Goal: Task Accomplishment & Management: Use online tool/utility

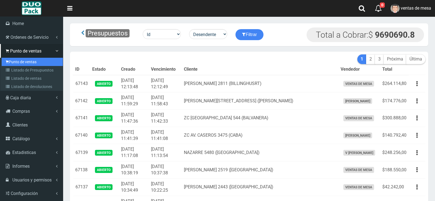
drag, startPoint x: 0, startPoint y: 0, endPoint x: 32, endPoint y: 62, distance: 70.0
click at [31, 62] on link "Punto de ventas" at bounding box center [32, 62] width 61 height 8
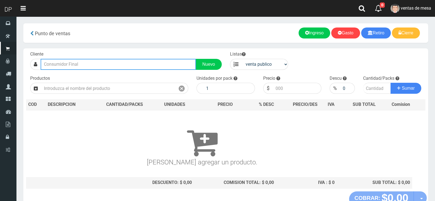
click at [135, 60] on input "text" at bounding box center [118, 64] width 155 height 11
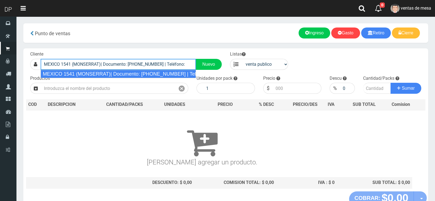
type input "MEXICO 1541 (MONSERRAT)| Documento: 45464123 | Teléfono:"
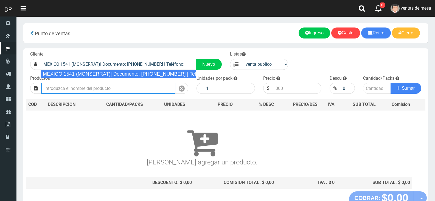
select select "2"
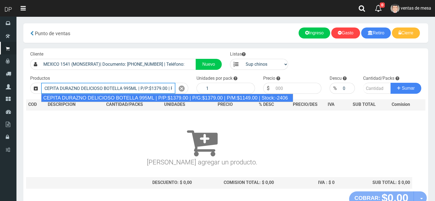
type input "CEPITA DURAZNO DELICIOSO BOTELLA 995ML | P/P:$1379.00 | P/G:$1379.00 | P/M:$114…"
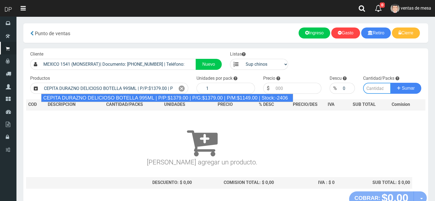
type input "6"
type input "1379.00"
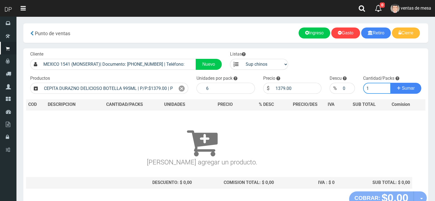
type input "1"
click at [391, 83] on button "Sumar" at bounding box center [406, 88] width 31 height 11
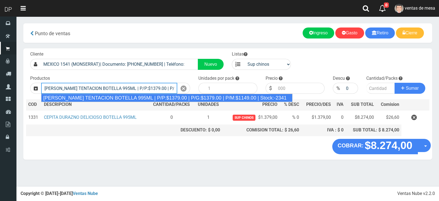
type input "CEPITA NARANJA TENTACION BOTELLA 995ML | P/P:$1379.00 | P/G:$1379.00 | P/M:$114…"
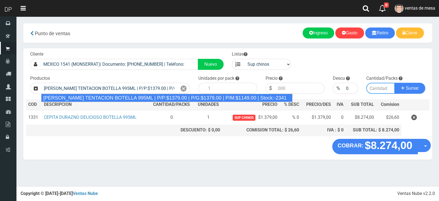
type input "6"
type input "1379.00"
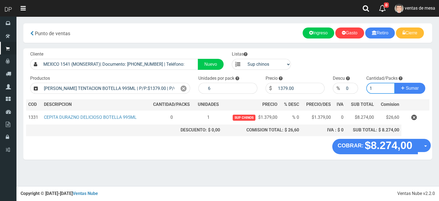
type input "1"
click at [395, 83] on button "Sumar" at bounding box center [410, 88] width 31 height 11
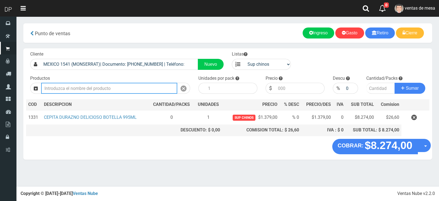
type input "1"
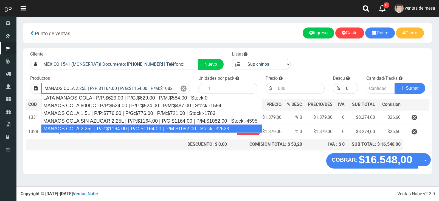
type input "MANAOS COLA 2.25L | P/P:$1164.00 | P/G:$1164.00 | P/M:$1082.00 | Stock:-32623"
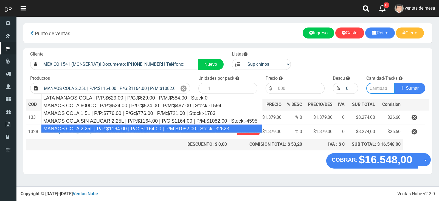
type input "6"
type input "1164.00"
type input "1"
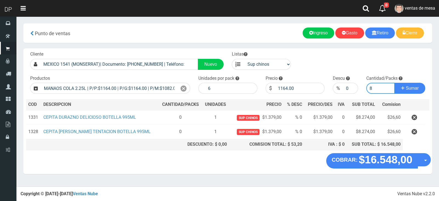
type input "8"
click at [395, 83] on button "Sumar" at bounding box center [410, 88] width 31 height 11
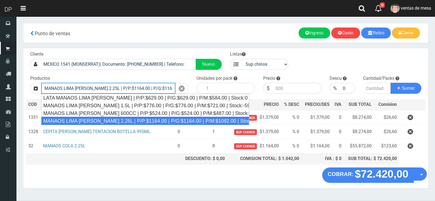
type input "MANAOS LIMA LIMON 2.25L | P/P:$1164.00 | P/G:$1164.00 | P/M:$1082.00 | Stock:-1…"
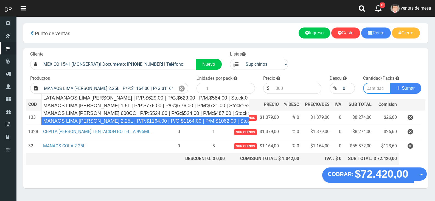
type input "6"
type input "1164.00"
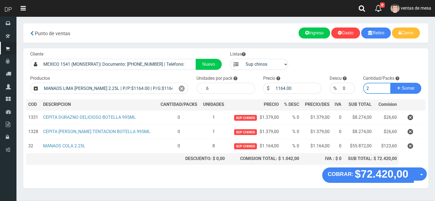
type input "2"
click at [391, 83] on button "Sumar" at bounding box center [406, 88] width 31 height 11
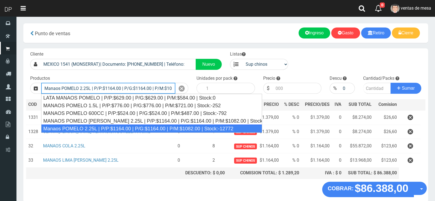
type input "Manaos POMELO 2.25L | P/P:$1164.00 | P/G:$1164.00 | P/M:$1082.00 | Stock:-12772"
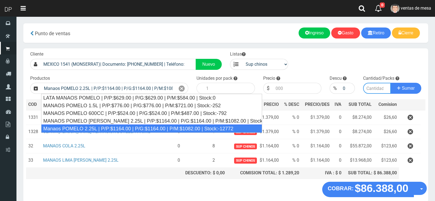
type input "6"
type input "1164.00"
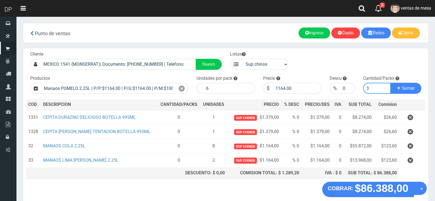
type input "3"
click at [391, 83] on button "Sumar" at bounding box center [406, 88] width 31 height 11
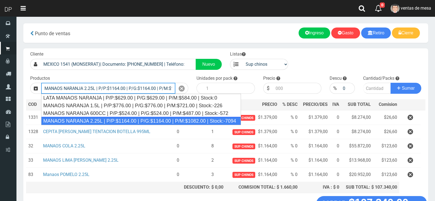
type input "MANAOS NARANJA 2.25L | P/P:$1164.00 | P/G:$1164.00 | P/M:$1082.00 | Stock:-7094"
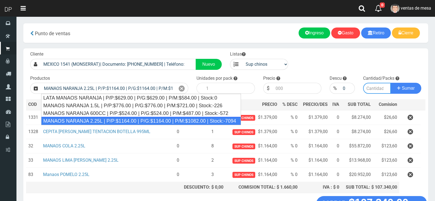
type input "6"
type input "1164.00"
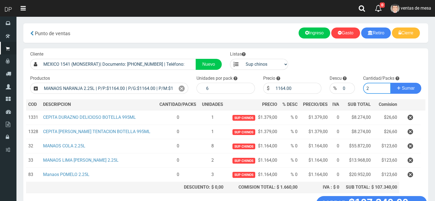
type input "3"
click at [391, 83] on button "Sumar" at bounding box center [406, 88] width 31 height 11
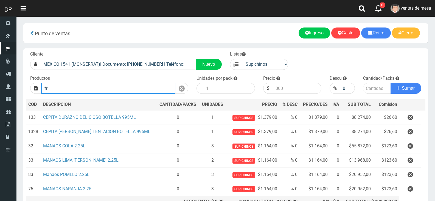
type input "f"
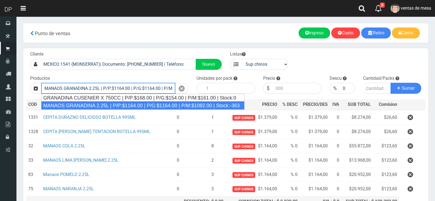
type input "MANAOS GRANADINA 2.25L | P/P:$1164.00 | P/G:$1164.00 | P/M:$1082.00 | Stock:-363"
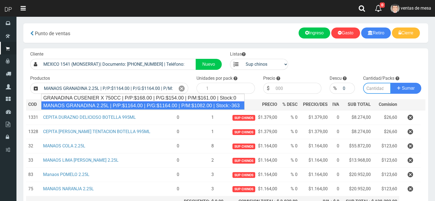
type input "6"
type input "1164.00"
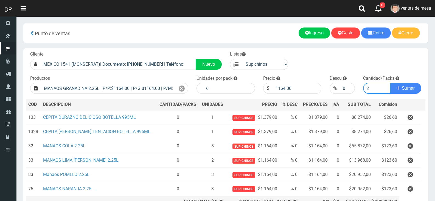
type input "2"
click at [391, 83] on button "Sumar" at bounding box center [406, 88] width 31 height 11
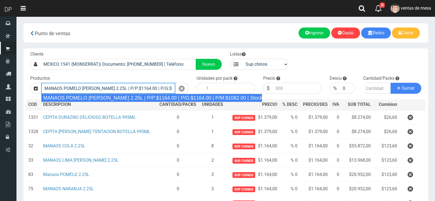
type input "MANAOS POMELO ROSADO 2.25L | P/P:$1164.00 | P/G:$1164.00 | P/M:$1082.00 | Stock…"
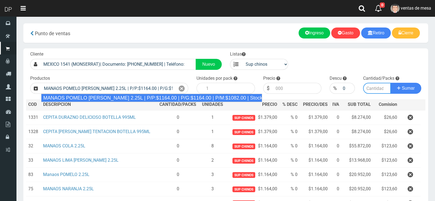
type input "6"
type input "1164.00"
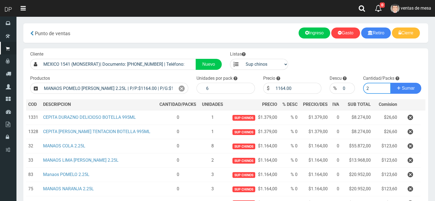
type input "2"
click at [391, 83] on button "Sumar" at bounding box center [406, 88] width 31 height 11
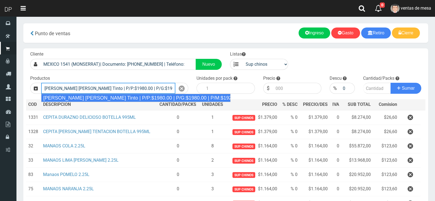
type input "Viñas de Balbo Tinto | P/P:$1980.00 | P/G:$1980.00 | P/M:$1920.00 | Stock:-18196"
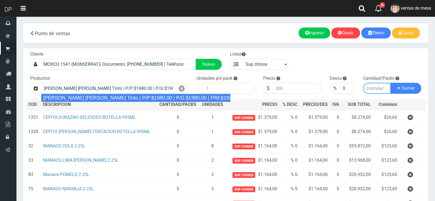
type input "6"
type input "1980.00"
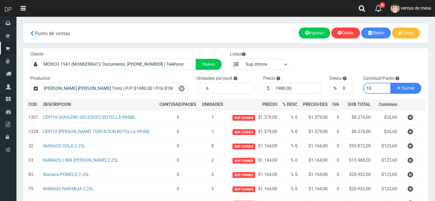
type input "10"
click at [391, 83] on button "Sumar" at bounding box center [406, 88] width 31 height 11
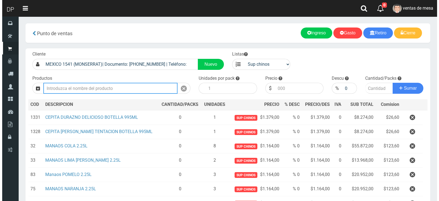
scroll to position [98, 0]
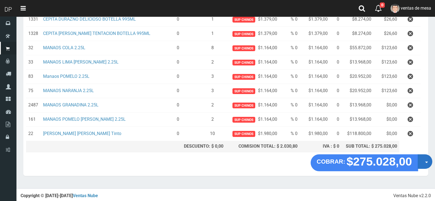
click at [424, 168] on button "Opciones" at bounding box center [425, 161] width 15 height 15
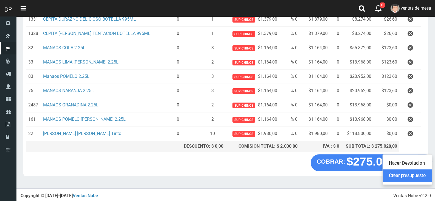
click at [422, 178] on link "Crear presupuesto" at bounding box center [407, 175] width 49 height 13
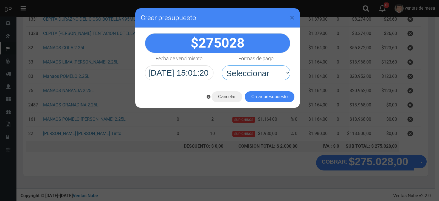
drag, startPoint x: 287, startPoint y: 74, endPoint x: 287, endPoint y: 80, distance: 5.2
click at [286, 71] on select "Seleccionar Efectivo Tarjeta de Crédito Depósito Débito" at bounding box center [256, 72] width 69 height 15
select select "Efectivo"
click at [222, 65] on select "Seleccionar Efectivo Tarjeta de Crédito Depósito Débito" at bounding box center [256, 72] width 69 height 15
click at [279, 97] on button "Crear presupuesto" at bounding box center [270, 96] width 50 height 11
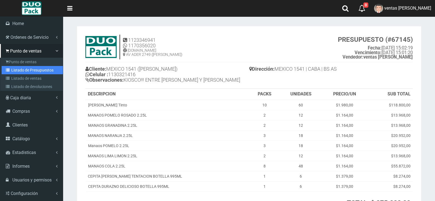
click at [17, 68] on link "Listado de Presupuestos" at bounding box center [32, 70] width 61 height 8
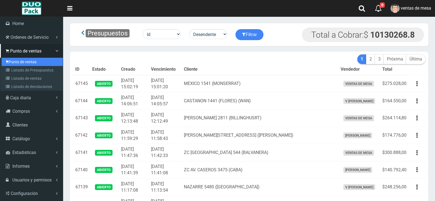
click at [13, 62] on link "Punto de ventas" at bounding box center [32, 62] width 61 height 8
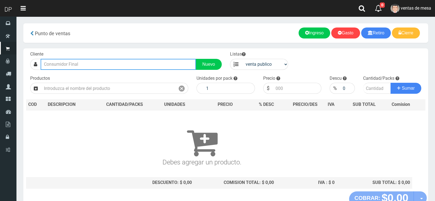
click at [92, 69] on input "text" at bounding box center [118, 64] width 155 height 11
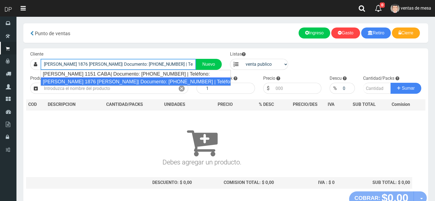
type input "BERMUDEZ 1876 MONTE CASTRO| Documento: 18766666666666666 | Teléfono:"
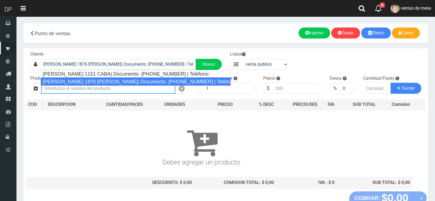
select select "2"
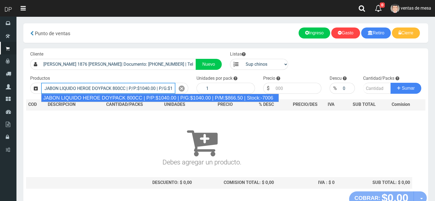
type input "JABON LIQUIDO HEROE DOYPACK 800CC | P/P:$1040.00 | P/G:$1040.00 | P/M:$866.50 |…"
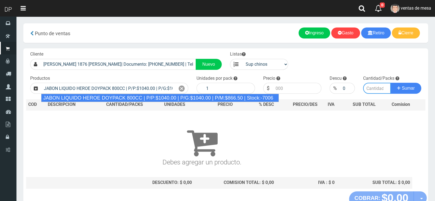
type input "12"
type input "1040.00"
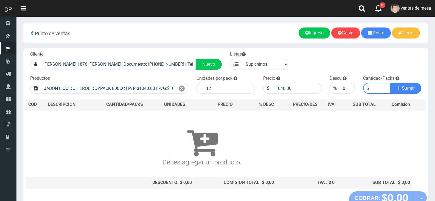
type input "5"
click at [391, 83] on button "Sumar" at bounding box center [406, 88] width 31 height 11
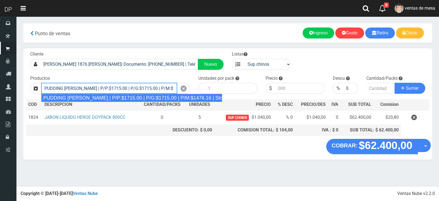
type input "PUDDING LIMON | P/P:$1715.00 | P/G:$1715.00 | P/M:$1476.16 | Stock:-8306"
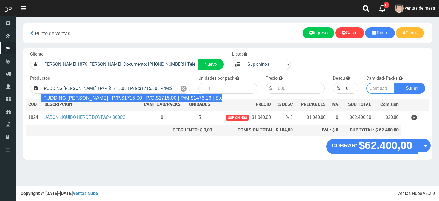
type input "8"
type input "1715.00"
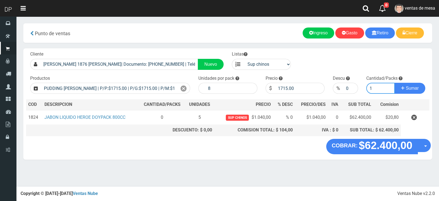
click at [395, 83] on button "Sumar" at bounding box center [410, 88] width 31 height 11
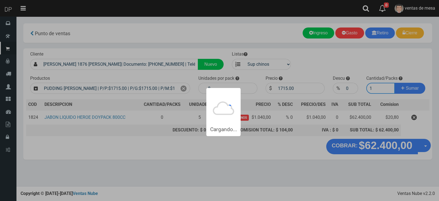
type input "11"
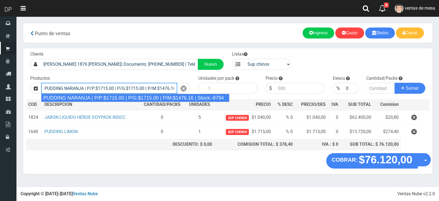
type input "PUDDING NARANJA | P/P:$1715.00 | P/G:$1715.00 | P/M:$1476.16 | Stock:-8794"
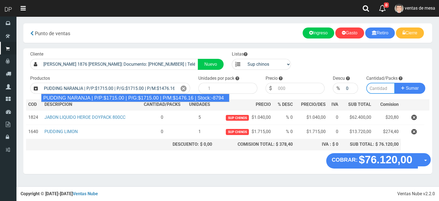
type input "8"
type input "1715.00"
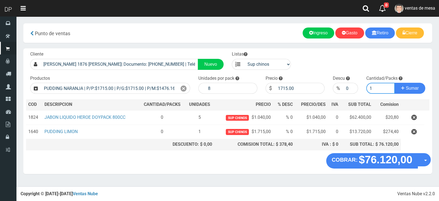
type input "1"
click at [395, 83] on button "Sumar" at bounding box center [410, 88] width 31 height 11
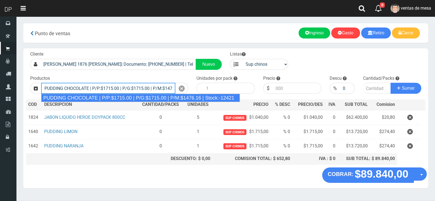
type input "PUDDING CHOCOLATE | P/P:$1715.00 | P/G:$1715.00 | P/M:$1476.16 | Stock:-12421"
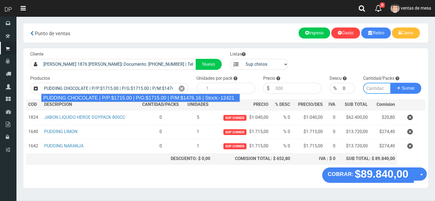
type input "8"
type input "1715.00"
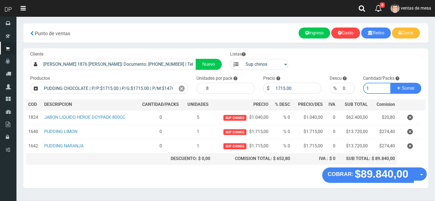
click at [391, 83] on button "Sumar" at bounding box center [406, 88] width 31 height 11
type input "11"
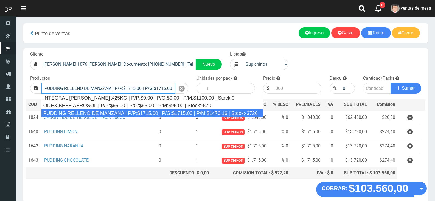
type input "PUDDING RELLENO DE MANZANA | P/P:$1715.00 | P/G:$1715.00 | P/M:$1476.16 | Stock…"
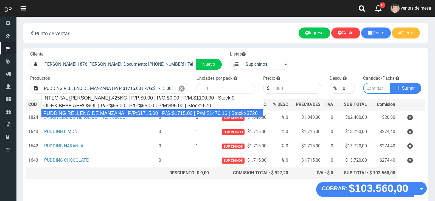
type input "8"
type input "1715.00"
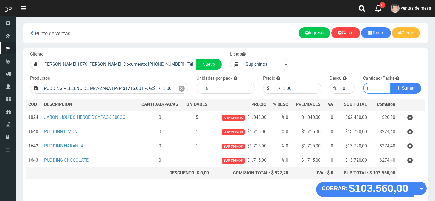
type input "1"
click at [391, 83] on button "Sumar" at bounding box center [406, 88] width 31 height 11
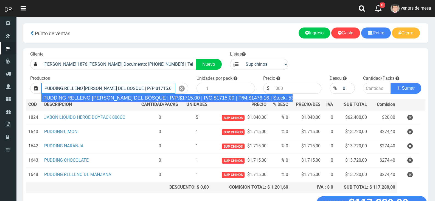
type input "PUDDING RELLENO DE FRUTOS DEL BOSQUE | P/P:$1715.00 | P/G:$1715.00 | P/M:$1476.…"
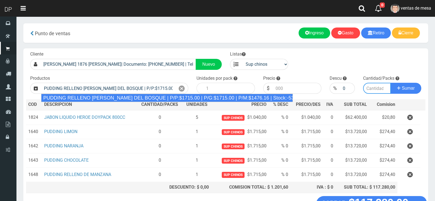
type input "8"
type input "1715.00"
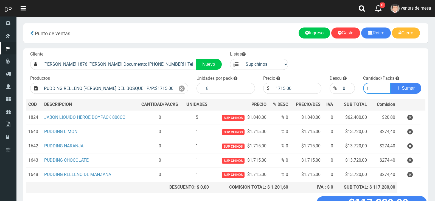
type input "1"
click at [391, 83] on button "Sumar" at bounding box center [406, 88] width 31 height 11
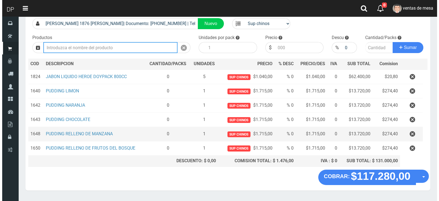
scroll to position [41, 0]
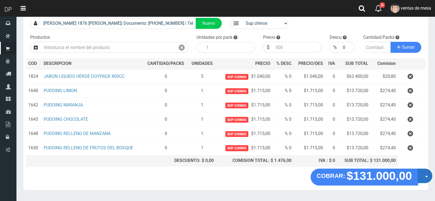
click at [426, 178] on button "Opciones" at bounding box center [425, 175] width 15 height 15
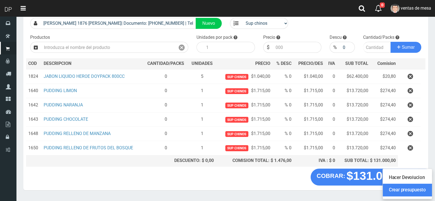
click at [422, 189] on link "Crear presupuesto" at bounding box center [407, 189] width 49 height 13
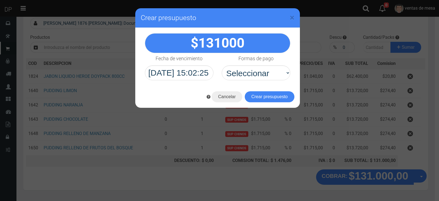
click at [250, 71] on select "Seleccionar Efectivo Tarjeta de Crédito Depósito Débito" at bounding box center [256, 72] width 69 height 15
select select "Efectivo"
click at [222, 65] on select "Seleccionar Efectivo Tarjeta de Crédito Depósito Débito" at bounding box center [256, 72] width 69 height 15
click at [257, 96] on button "Crear presupuesto" at bounding box center [270, 96] width 50 height 11
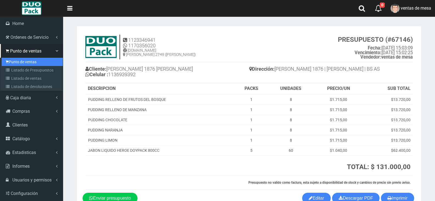
click at [20, 62] on link "Punto de ventas" at bounding box center [32, 62] width 61 height 8
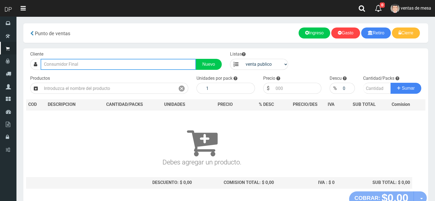
click at [97, 60] on input "text" at bounding box center [118, 64] width 155 height 11
click at [94, 60] on input "text" at bounding box center [118, 64] width 155 height 11
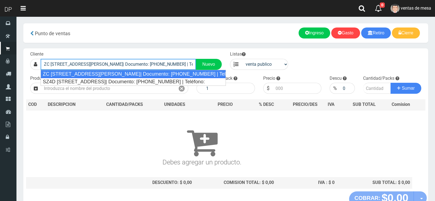
type input "ZC [STREET_ADDRESS][PERSON_NAME]| Documento: [PHONE_NUMBER] | Teléfono:"
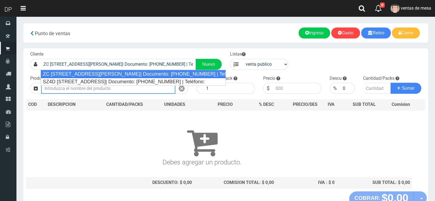
select select "2"
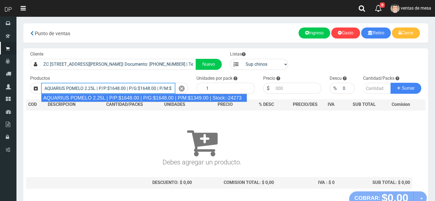
type input "AQUARIUS POMELO 2.25L | P/P:$1648.00 | P/G:$1648.00 | P/M:$1349.00 | Stock:-242…"
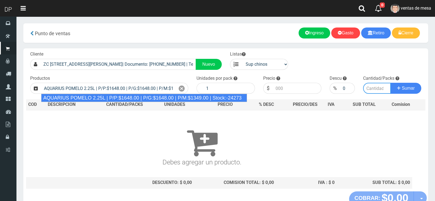
type input "6"
type input "1648.00"
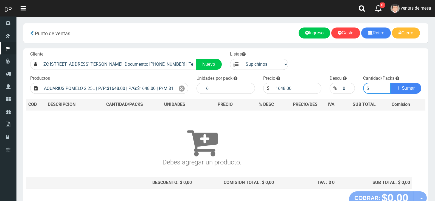
click at [391, 83] on button "Sumar" at bounding box center [406, 88] width 31 height 11
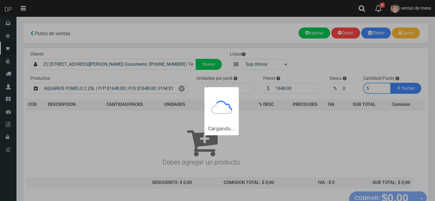
type input "51"
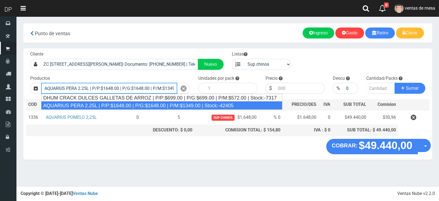
type input "AQUARIUS PERA 2.25L | P/P:$1648.00 | P/G:$1648.00 | P/M:$1349.00 | Stock:-42405"
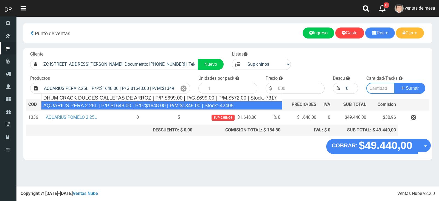
type input "6"
type input "1648.00"
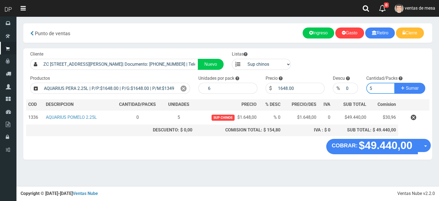
type input "5"
click at [395, 83] on button "Sumar" at bounding box center [410, 88] width 31 height 11
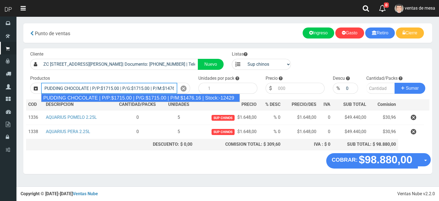
type input "PUDDING CHOCOLATE | P/P:$1715.00 | P/G:$1715.00 | P/M:$1476.16 | Stock:-12429"
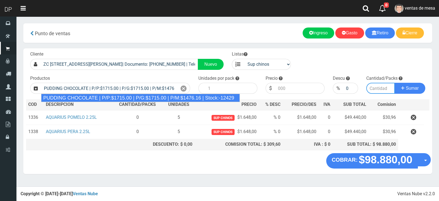
type input "8"
type input "1715.00"
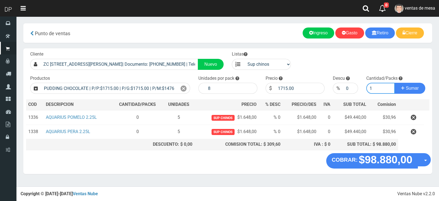
type input "2"
click at [395, 83] on button "Sumar" at bounding box center [410, 88] width 31 height 11
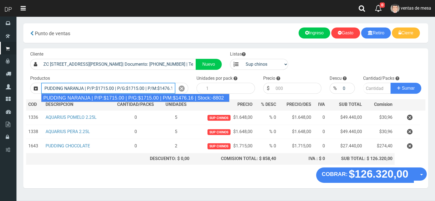
type input "PUDDING NARANJA | P/P:$1715.00 | P/G:$1715.00 | P/M:$1476.16 | Stock:-8802"
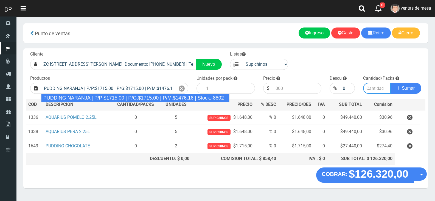
type input "8"
type input "1715.00"
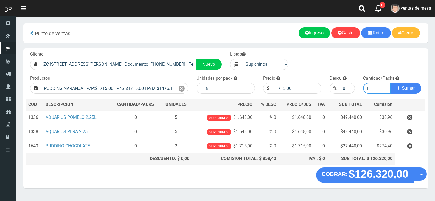
type input "1"
click at [391, 83] on button "Sumar" at bounding box center [406, 88] width 31 height 11
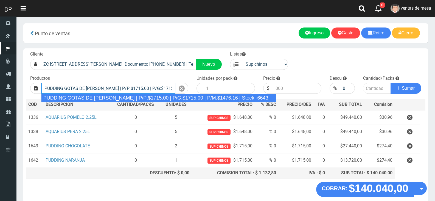
type input "PUDDING GOTAS DE DULCE DE LECHE | P/P:$1715.00 | P/G:$1715.00 | P/M:$1476.16 | …"
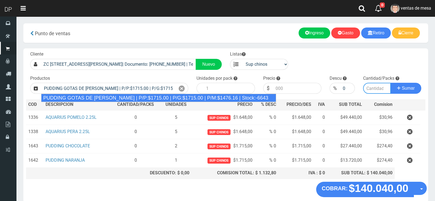
type input "8"
type input "1715.00"
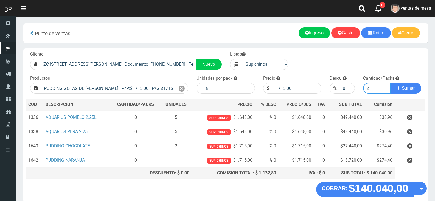
click at [391, 83] on button "Sumar" at bounding box center [406, 88] width 31 height 11
type input "21"
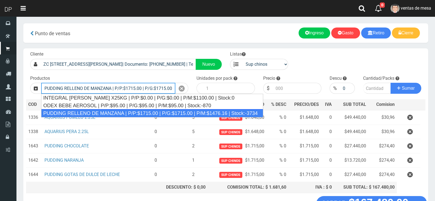
type input "PUDDING RELLENO DE MANZANA | P/P:$1715.00 | P/G:$1715.00 | P/M:$1476.16 | Stock…"
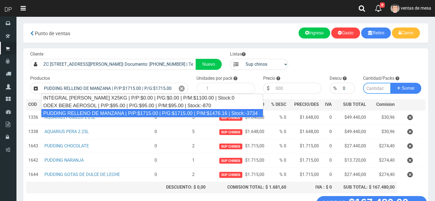
type input "8"
type input "1715.00"
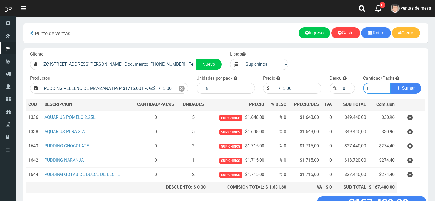
click at [391, 83] on button "Sumar" at bounding box center [406, 88] width 31 height 11
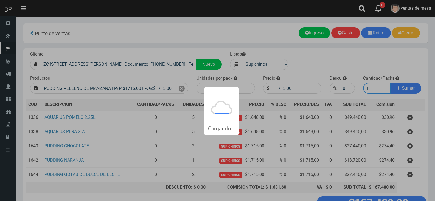
type input "11"
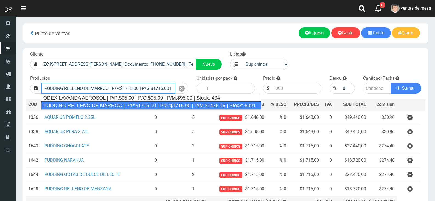
type input "PUDDING RELLENO DE MARROC | P/P:$1715.00 | P/G:$1715.00 | P/M:$1476.16 | Stock:…"
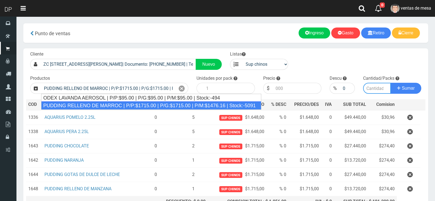
type input "8"
type input "1715.00"
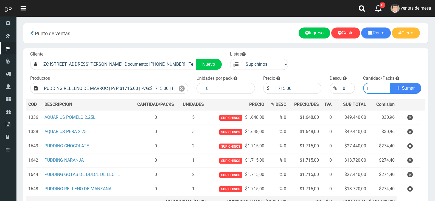
type input "1"
click at [391, 83] on button "Sumar" at bounding box center [406, 88] width 31 height 11
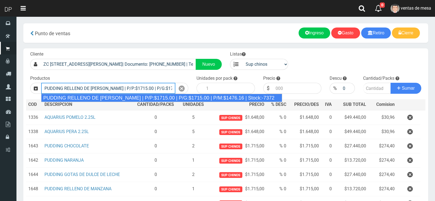
type input "PUDDING RELLENO DE DULCE DE LECHE | P/P:$1715.00 | P/G:$1715.00 | P/M:$1476.16 …"
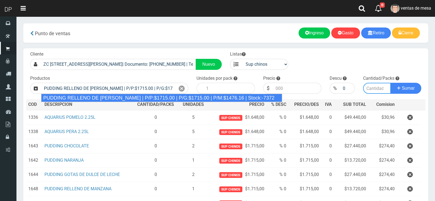
type input "8"
type input "1715.00"
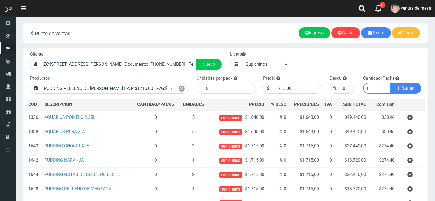
type input "1"
click at [391, 83] on button "Sumar" at bounding box center [406, 88] width 31 height 11
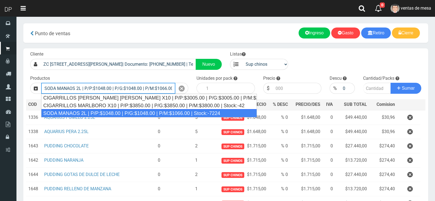
type input "SODA MANAOS 2L | P/P:$1048.00 | P/G:$1048.00 | P/M:$1066.00 | Stock:-7224"
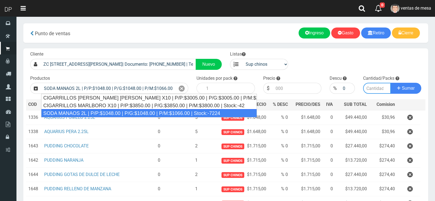
type input "6"
type input "1048.00"
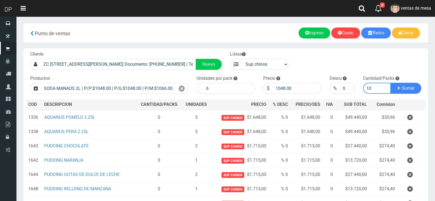
type input "10"
click at [391, 83] on button "Sumar" at bounding box center [406, 88] width 31 height 11
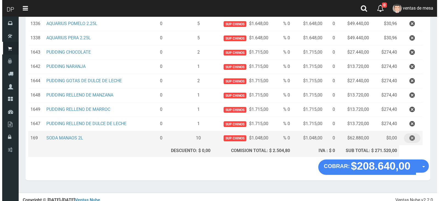
scroll to position [98, 0]
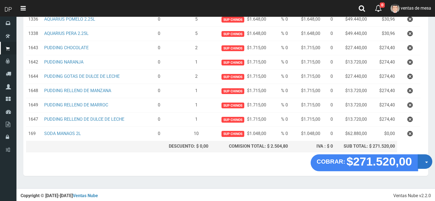
click at [426, 165] on button "Opciones" at bounding box center [425, 161] width 15 height 15
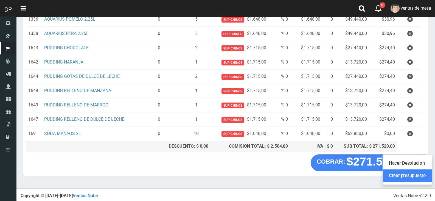
click at [420, 172] on link "Crear presupuesto" at bounding box center [407, 175] width 49 height 13
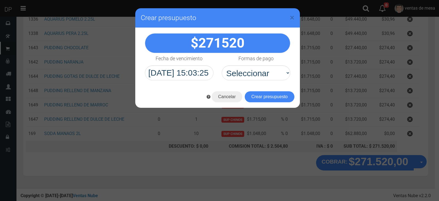
select select "Efectivo"
click at [222, 65] on select "Seleccionar Efectivo Tarjeta de Crédito Depósito Débito" at bounding box center [256, 72] width 69 height 15
click at [253, 98] on button "Crear presupuesto" at bounding box center [270, 96] width 50 height 11
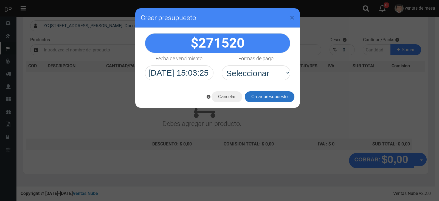
scroll to position [0, 0]
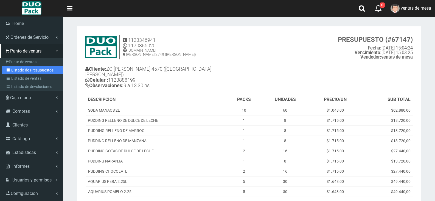
click at [22, 71] on link "Listado de Presupuestos" at bounding box center [32, 70] width 61 height 8
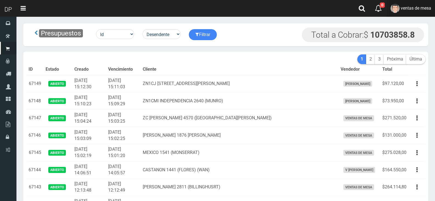
click at [426, 11] on link "ventas de mesa" at bounding box center [411, 8] width 48 height 17
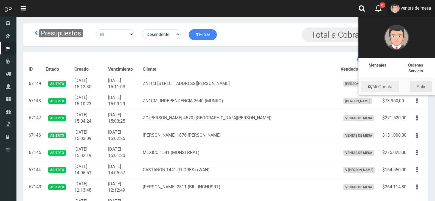
click at [426, 83] on link "Salir" at bounding box center [421, 86] width 22 height 11
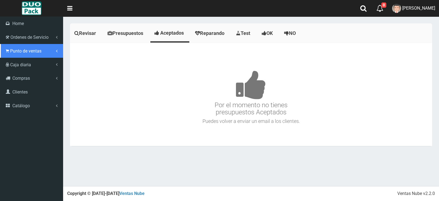
click at [32, 55] on link "Punto de ventas" at bounding box center [31, 51] width 63 height 14
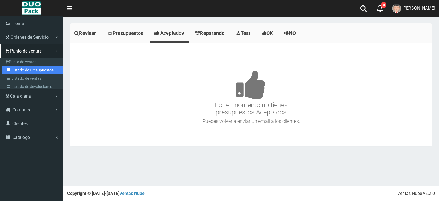
click at [39, 68] on link "Listado de Presupuestos" at bounding box center [32, 70] width 61 height 8
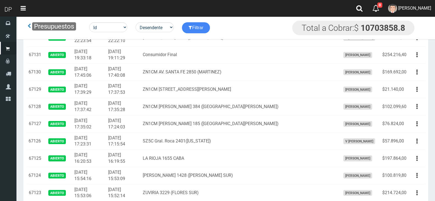
scroll to position [75, 0]
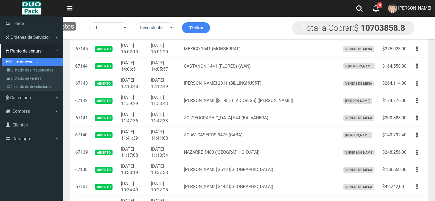
click at [18, 62] on link "Punto de ventas" at bounding box center [32, 62] width 61 height 8
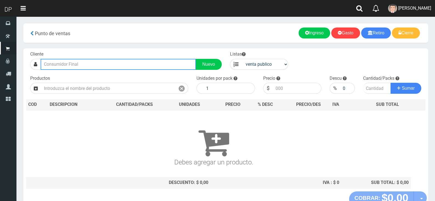
click at [140, 66] on input "text" at bounding box center [118, 64] width 155 height 11
click at [141, 64] on input "text" at bounding box center [118, 64] width 155 height 11
click at [141, 62] on input "text" at bounding box center [118, 64] width 155 height 11
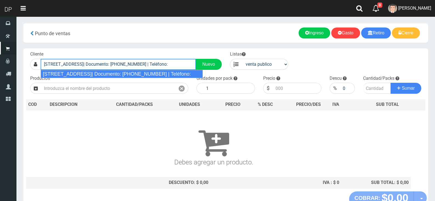
type input "[STREET_ADDRESS]| Documento: [PHONE_NUMBER] | Teléfono:"
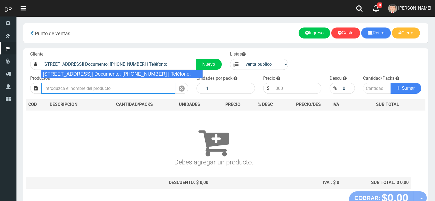
select select "2"
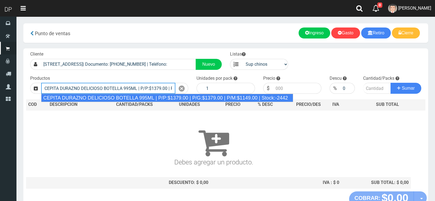
type input "CEPITA DURAZNO DELICIOSO BOTELLA 995ML | P/P:$1379.00 | P/G:$1379.00 | P/M:$114…"
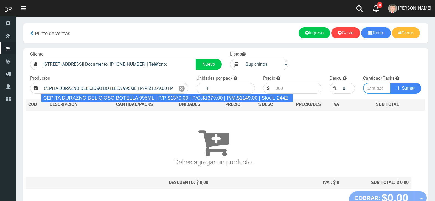
type input "6"
type input "1379.00"
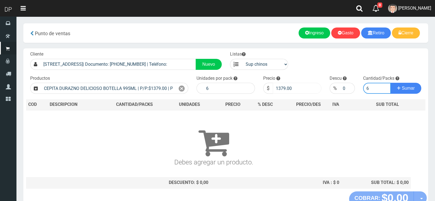
type input "6"
drag, startPoint x: 282, startPoint y: 87, endPoint x: 315, endPoint y: 91, distance: 33.4
click at [315, 91] on input "1379.00" at bounding box center [297, 88] width 49 height 11
type input "1320"
click at [391, 83] on button "Sumar" at bounding box center [406, 88] width 31 height 11
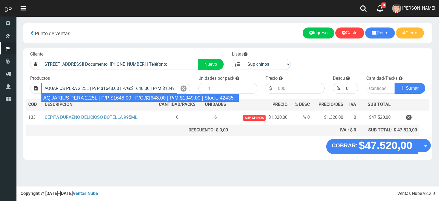
type input "AQUARIUS PERA 2.25L | P/P:$1648.00 | P/G:$1648.00 | P/M:$1349.00 | Stock:-42435"
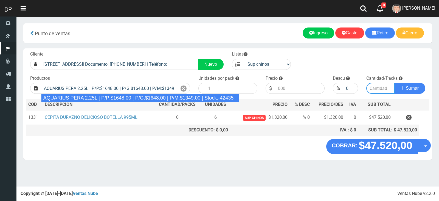
type input "6"
type input "1648.00"
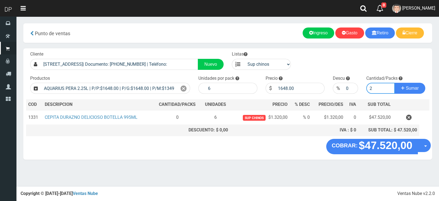
type input "2"
click at [395, 83] on button "Sumar" at bounding box center [410, 88] width 31 height 11
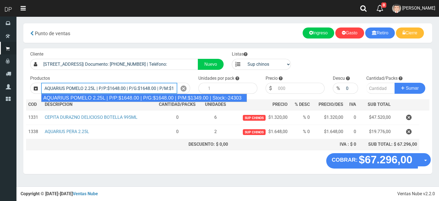
type input "AQUARIUS POMELO 2.25L | P/P:$1648.00 | P/G:$1648.00 | P/M:$1349.00 | Stock:-243…"
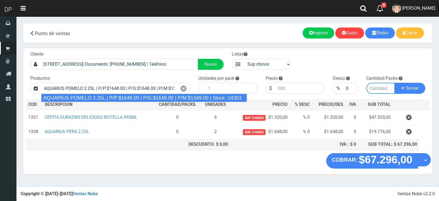
type input "6"
type input "1648.00"
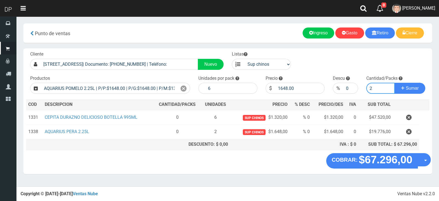
type input "2"
click at [395, 83] on button "Sumar" at bounding box center [410, 88] width 31 height 11
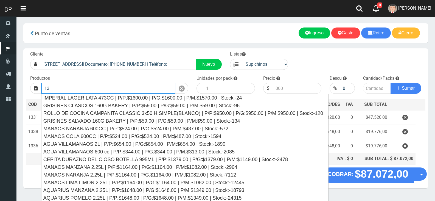
type input "1"
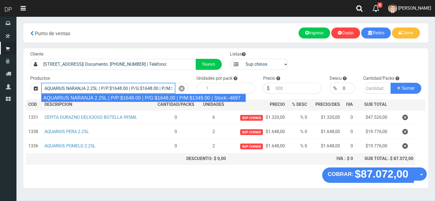
type input "AQUARIUS NARANJA 2.25L | P/P:$1648.00 | P/G:$1648.00 | P/M:$1349.00 | Stock:-46…"
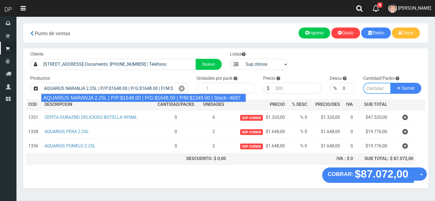
type input "6"
type input "1648.00"
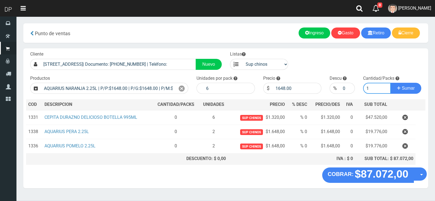
type input "1"
click at [391, 83] on button "Sumar" at bounding box center [406, 88] width 31 height 11
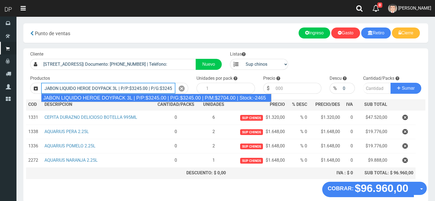
type input "JABON LIQUIDO HEROE DOYPACK 3L | P/P:$3245.00 | P/G:$3245.00 | P/M:$2704.00 | S…"
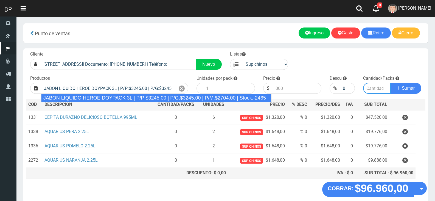
type input "4"
type input "3245.00"
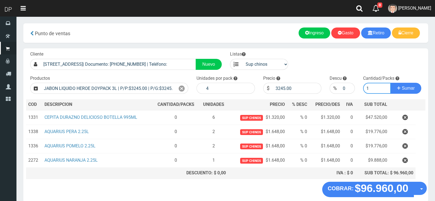
type input "1"
click at [391, 83] on button "Sumar" at bounding box center [406, 88] width 31 height 11
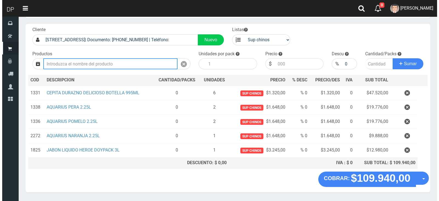
scroll to position [41, 0]
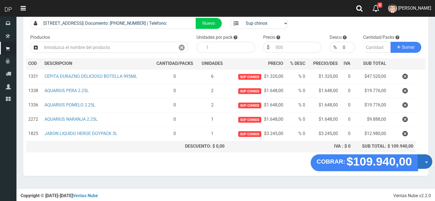
drag, startPoint x: 421, startPoint y: 162, endPoint x: 419, endPoint y: 173, distance: 11.2
click at [421, 162] on button "Opciones" at bounding box center [425, 161] width 15 height 15
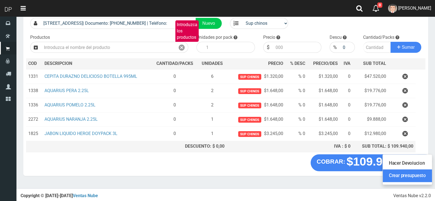
click at [419, 174] on link "Crear presupuesto" at bounding box center [407, 175] width 49 height 13
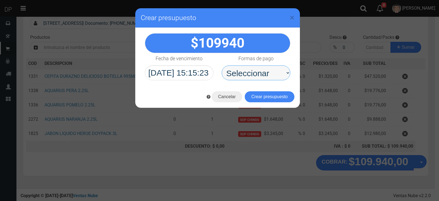
drag, startPoint x: 266, startPoint y: 81, endPoint x: 265, endPoint y: 78, distance: 3.2
click at [265, 77] on select "Seleccionar Efectivo Tarjeta de Crédito Depósito Débito" at bounding box center [256, 72] width 69 height 15
select select "Efectivo"
click at [222, 65] on select "Seleccionar Efectivo Tarjeta de Crédito Depósito Débito" at bounding box center [256, 72] width 69 height 15
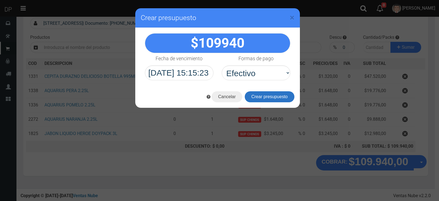
click at [268, 97] on button "Crear presupuesto" at bounding box center [270, 96] width 50 height 11
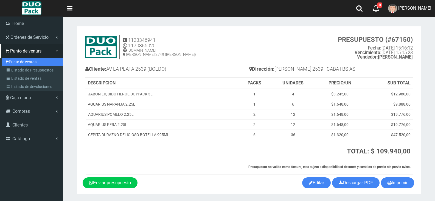
click at [15, 64] on link "Punto de ventas" at bounding box center [32, 62] width 61 height 8
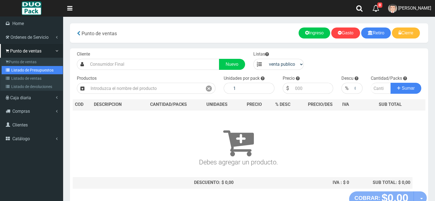
drag, startPoint x: 26, startPoint y: 69, endPoint x: 49, endPoint y: 55, distance: 26.8
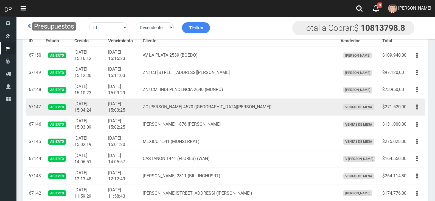
scroll to position [344, 0]
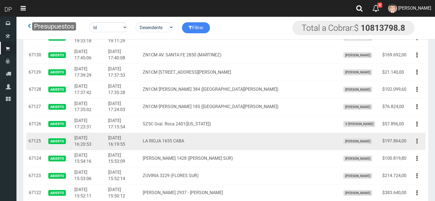
click at [416, 141] on icon "button" at bounding box center [416, 141] width 1 height 10
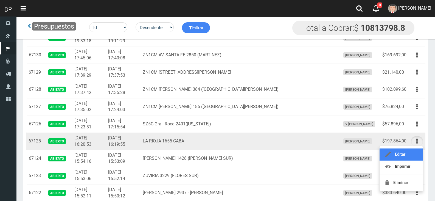
click at [412, 158] on link "Editar" at bounding box center [401, 154] width 43 height 12
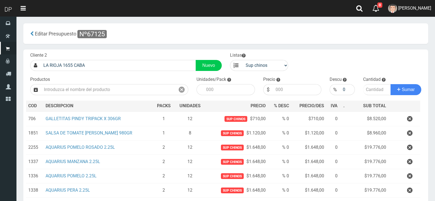
scroll to position [114, 0]
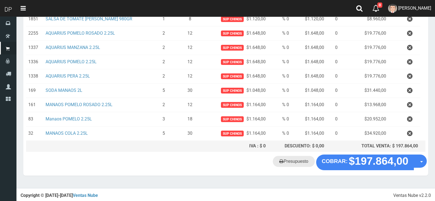
click at [296, 159] on link "Presupuesto" at bounding box center [294, 161] width 42 height 11
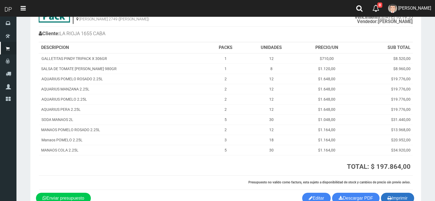
scroll to position [68, 0]
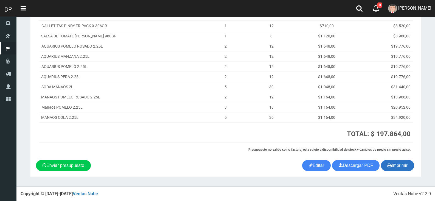
click at [385, 162] on button "Imprimir" at bounding box center [397, 165] width 33 height 11
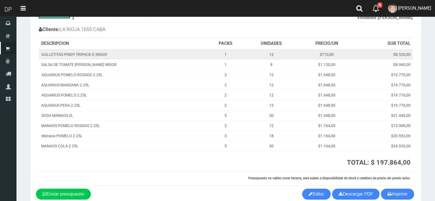
scroll to position [0, 0]
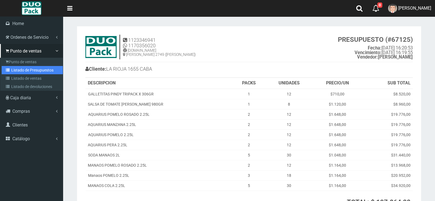
click at [17, 68] on link "Listado de Presupuestos" at bounding box center [32, 70] width 61 height 8
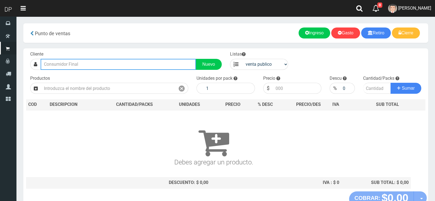
click at [157, 69] on input "text" at bounding box center [118, 64] width 155 height 11
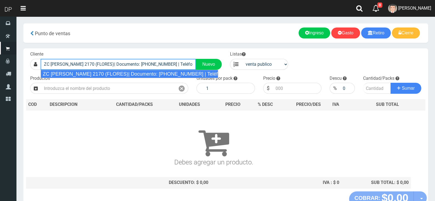
type input "ZC [PERSON_NAME] 2170 (FLORES)| Documento: [PHONE_NUMBER] | Teléfono:"
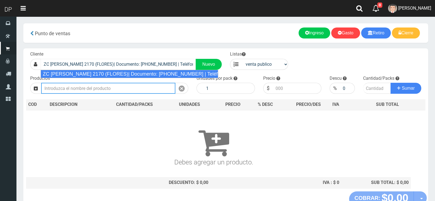
select select "2"
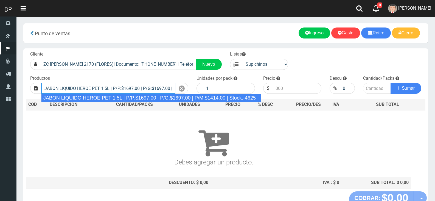
type input "JABON LIQUIDO HEROE PET 1.5L | P/P:$1697.00 | P/G:$1697.00 | P/M:$1414.00 | Sto…"
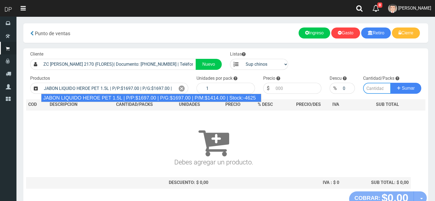
type input "6"
type input "1697.00"
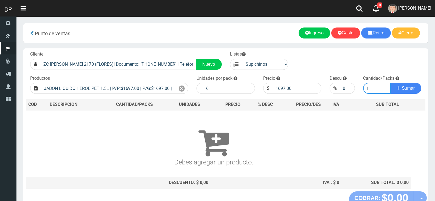
click at [391, 83] on button "Sumar" at bounding box center [406, 88] width 31 height 11
type input "11"
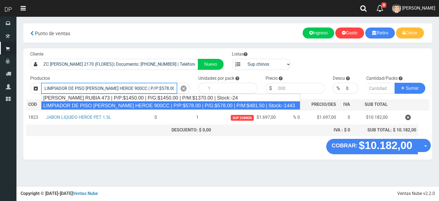
type input "LIMPIADOR DE PISO PINO SILVESTRE HEROE 900CC | P/P:$578.00 | P/G:$578.00 | P/M:…"
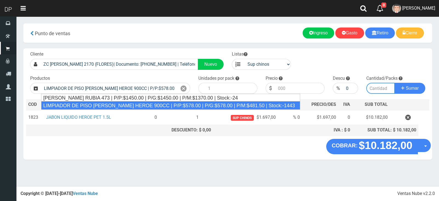
type input "12"
type input "578.00"
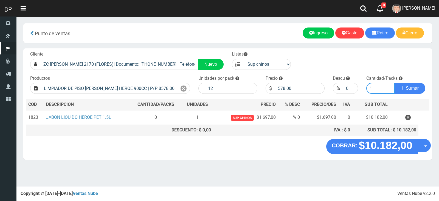
click at [395, 83] on button "Sumar" at bounding box center [410, 88] width 31 height 11
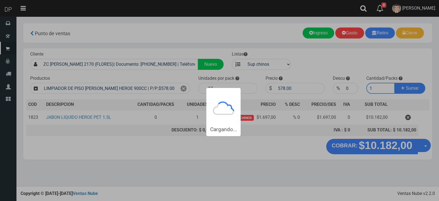
type input "11"
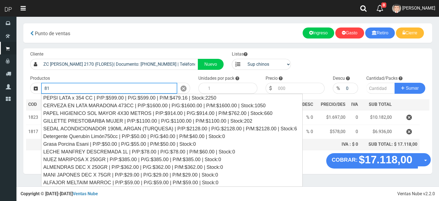
type input "8"
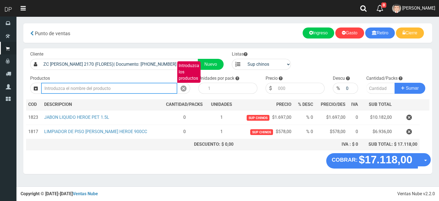
type input "2"
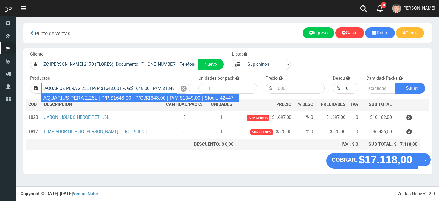
type input "AQUARIUS PERA 2.25L | P/P:$1648.00 | P/G:$1648.00 | P/M:$1349.00 | Stock:-42447"
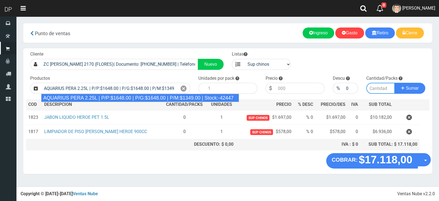
type input "6"
type input "1648.00"
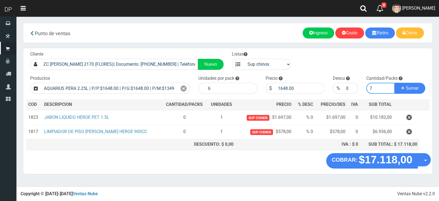
type input "7"
click at [395, 83] on button "Sumar" at bounding box center [410, 88] width 31 height 11
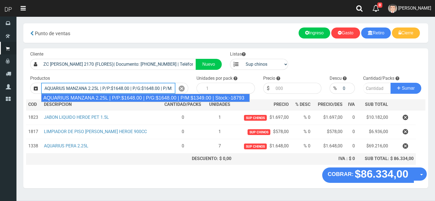
type input "AQUARIUS MANZANA 2.25L | P/P:$1648.00 | P/G:$1648.00 | P/M:$1349.00 | Stock:-18…"
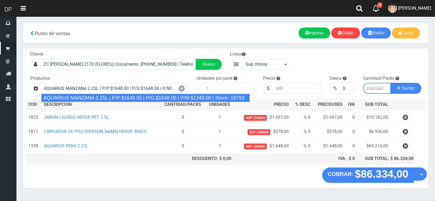
type input "6"
type input "1648.00"
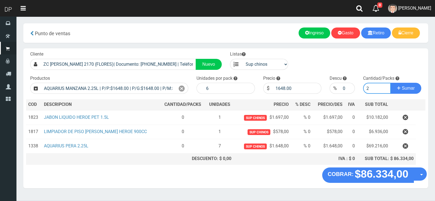
type input "2"
click at [391, 83] on button "Sumar" at bounding box center [406, 88] width 31 height 11
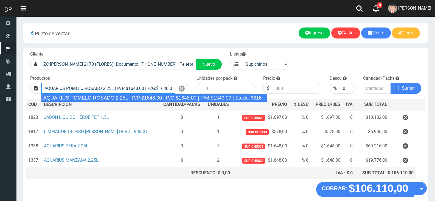
type input "AQUARIUS POMELO ROSADO 2.25L | P/P:$1648.00 | P/G:$1648.00 | P/M:$1349.00 | Sto…"
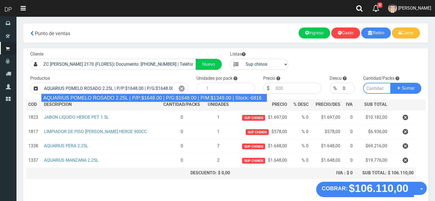
type input "6"
type input "1648.00"
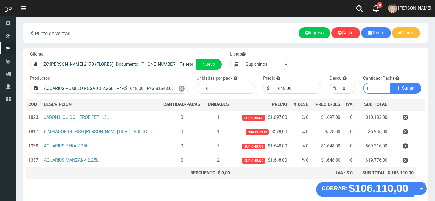
type input "1"
click at [391, 83] on button "Sumar" at bounding box center [406, 88] width 31 height 11
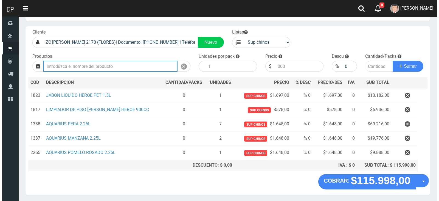
scroll to position [41, 0]
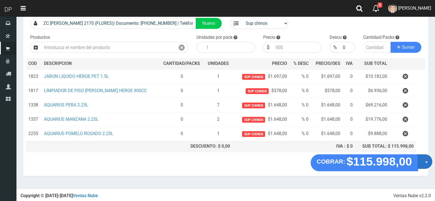
click at [417, 166] on div "COBRAR: $115.998,00 Opciones Hacer Devolucion Crear presupuesto" at bounding box center [372, 162] width 122 height 17
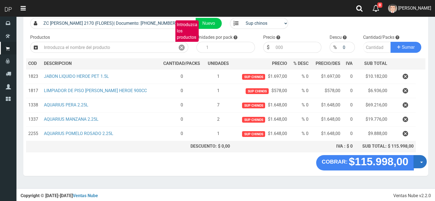
click at [425, 165] on button "Opciones" at bounding box center [420, 161] width 13 height 13
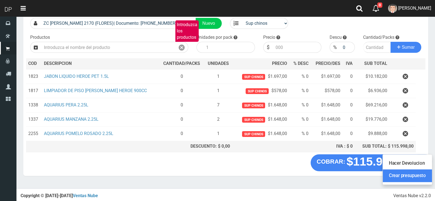
click at [416, 176] on link "Crear presupuesto" at bounding box center [407, 175] width 49 height 13
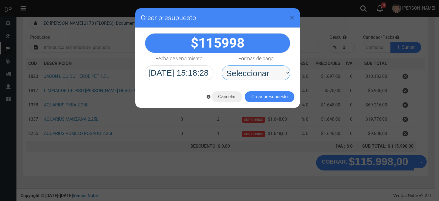
drag, startPoint x: 264, startPoint y: 75, endPoint x: 264, endPoint y: 79, distance: 3.9
click at [264, 75] on select "Seleccionar Efectivo Tarjeta de Crédito Depósito Débito" at bounding box center [256, 72] width 69 height 15
select select "Efectivo"
click at [222, 65] on select "Seleccionar Efectivo Tarjeta de Crédito Depósito Débito" at bounding box center [256, 72] width 69 height 15
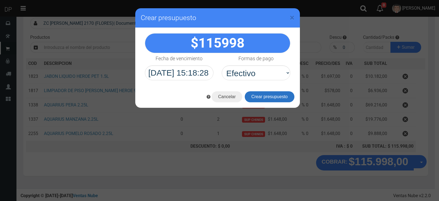
click at [259, 95] on button "Crear presupuesto" at bounding box center [270, 96] width 50 height 11
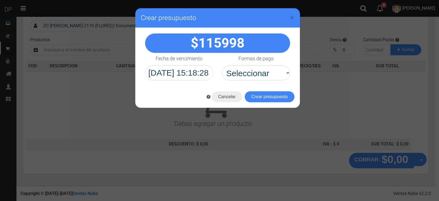
scroll to position [36, 0]
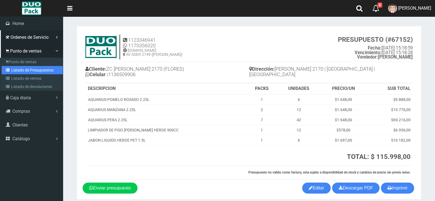
drag, startPoint x: 23, startPoint y: 69, endPoint x: 58, endPoint y: 38, distance: 46.7
click at [23, 69] on link "Listado de Presupuestos" at bounding box center [32, 70] width 61 height 8
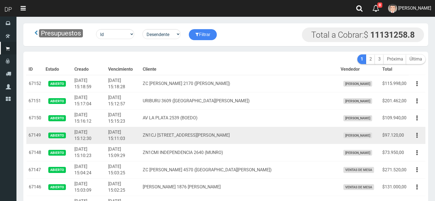
click at [141, 127] on td "2025-10-01 15:11:03" at bounding box center [123, 135] width 35 height 17
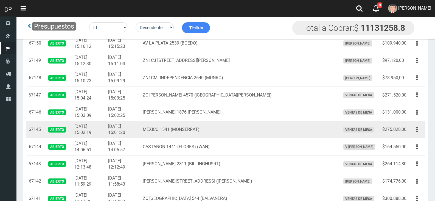
scroll to position [55, 0]
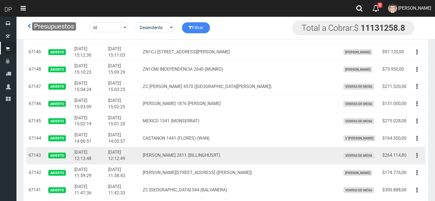
click at [413, 155] on button "button" at bounding box center [417, 155] width 12 height 10
click at [419, 152] on button "button" at bounding box center [417, 155] width 12 height 10
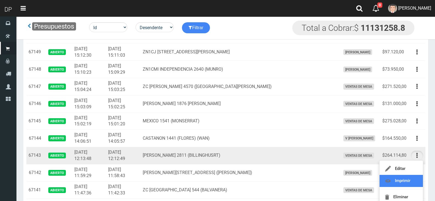
click at [415, 178] on link "Imprimir" at bounding box center [401, 181] width 43 height 12
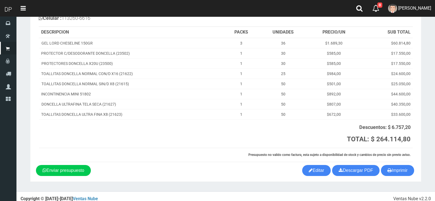
scroll to position [61, 0]
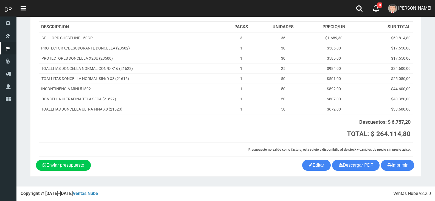
click at [380, 168] on div "Imprimir Descargar PDF Enviar presupuesto Editar" at bounding box center [226, 164] width 388 height 11
click at [383, 166] on button "Imprimir" at bounding box center [397, 164] width 33 height 11
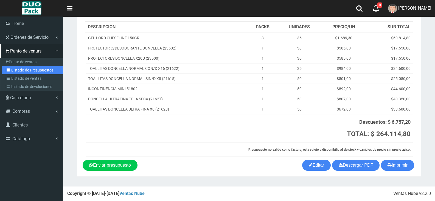
click at [17, 68] on link "Listado de Presupuestos" at bounding box center [32, 70] width 61 height 8
